Goal: Task Accomplishment & Management: Complete application form

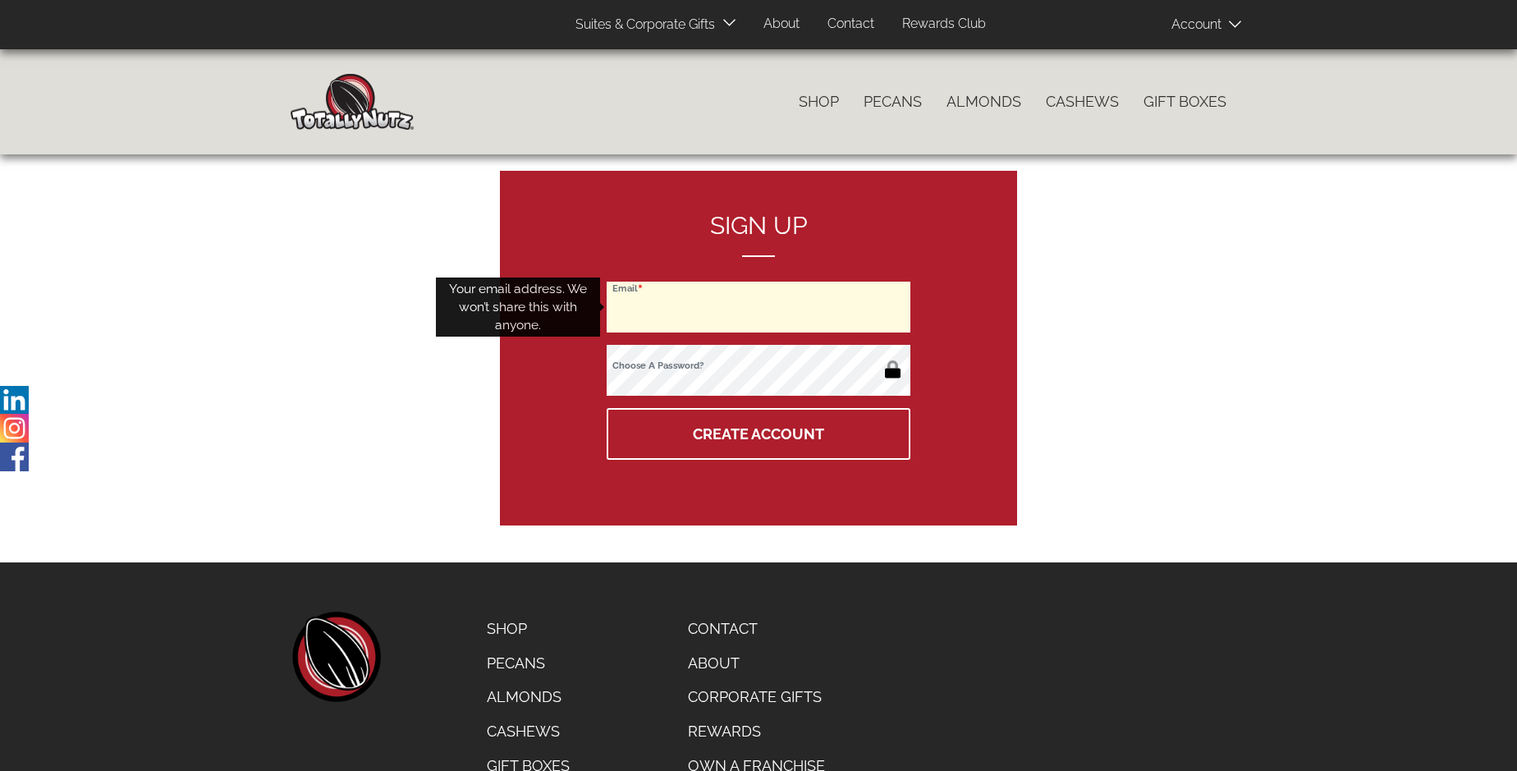
click at [759, 307] on input "Email" at bounding box center [759, 307] width 304 height 51
type input "[PERSON_NAME][EMAIL_ADDRESS][DOMAIN_NAME]"
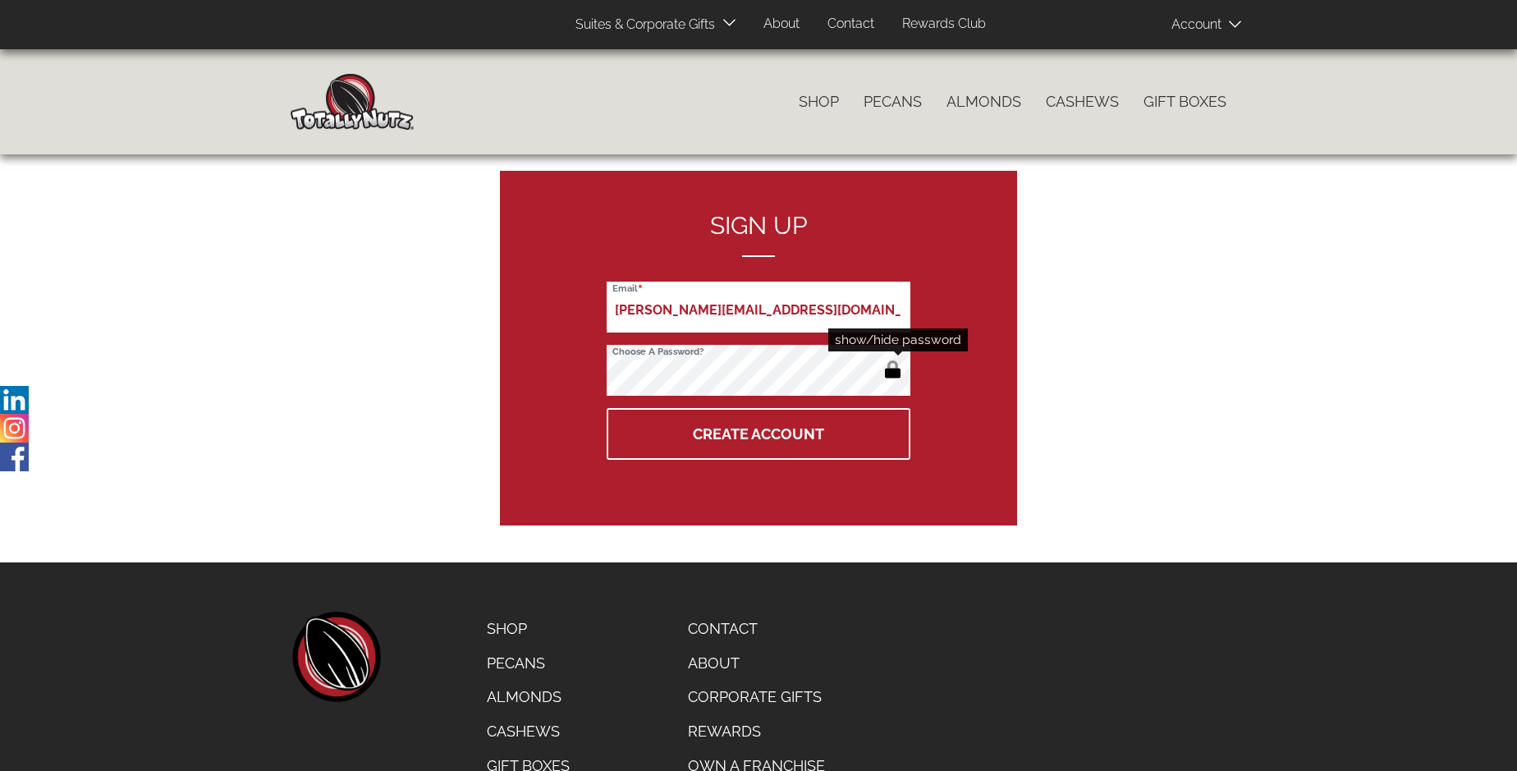
click at [892, 371] on button "button" at bounding box center [892, 371] width 27 height 26
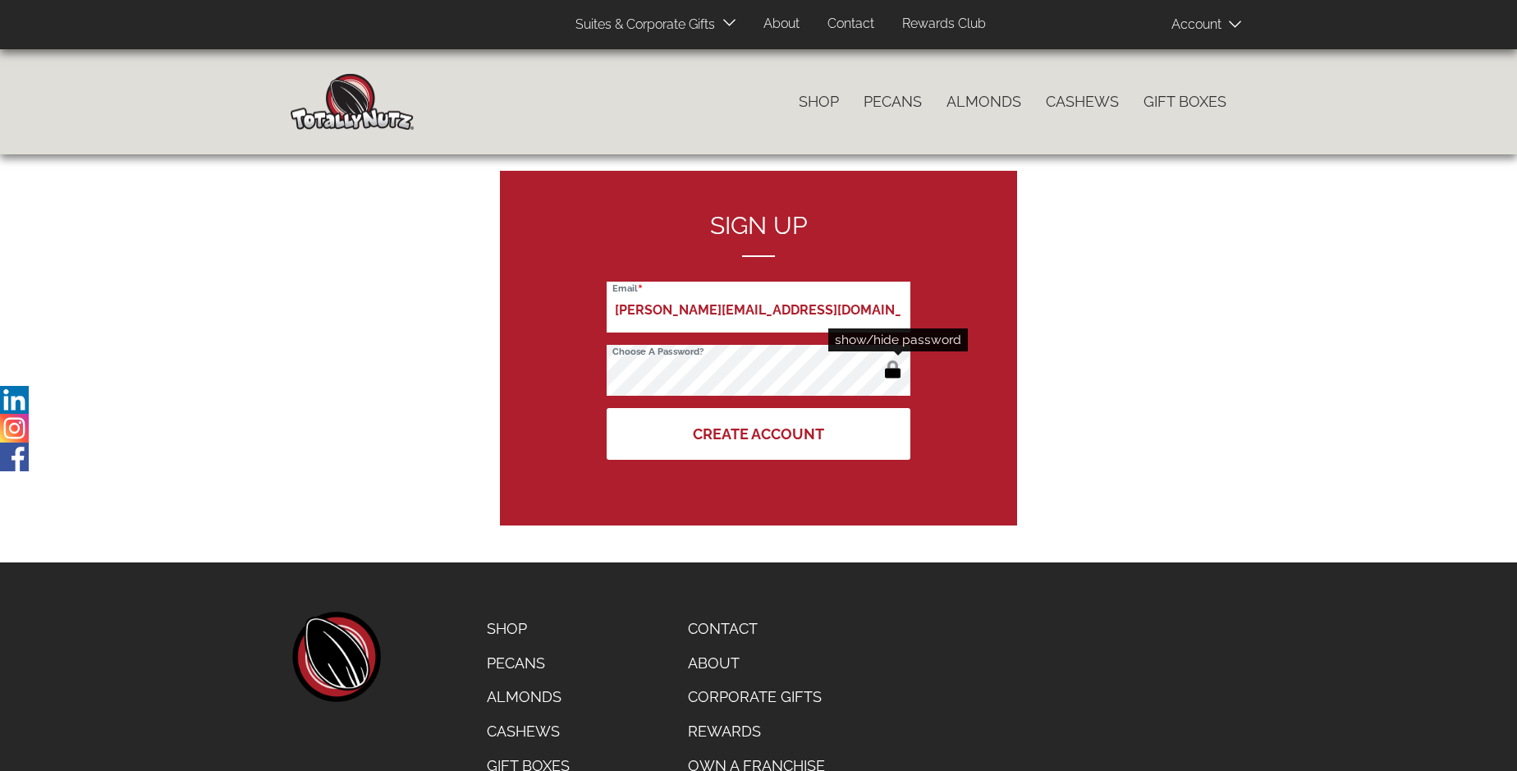
click at [759, 434] on button "Create Account" at bounding box center [759, 434] width 304 height 52
